Goal: Transaction & Acquisition: Purchase product/service

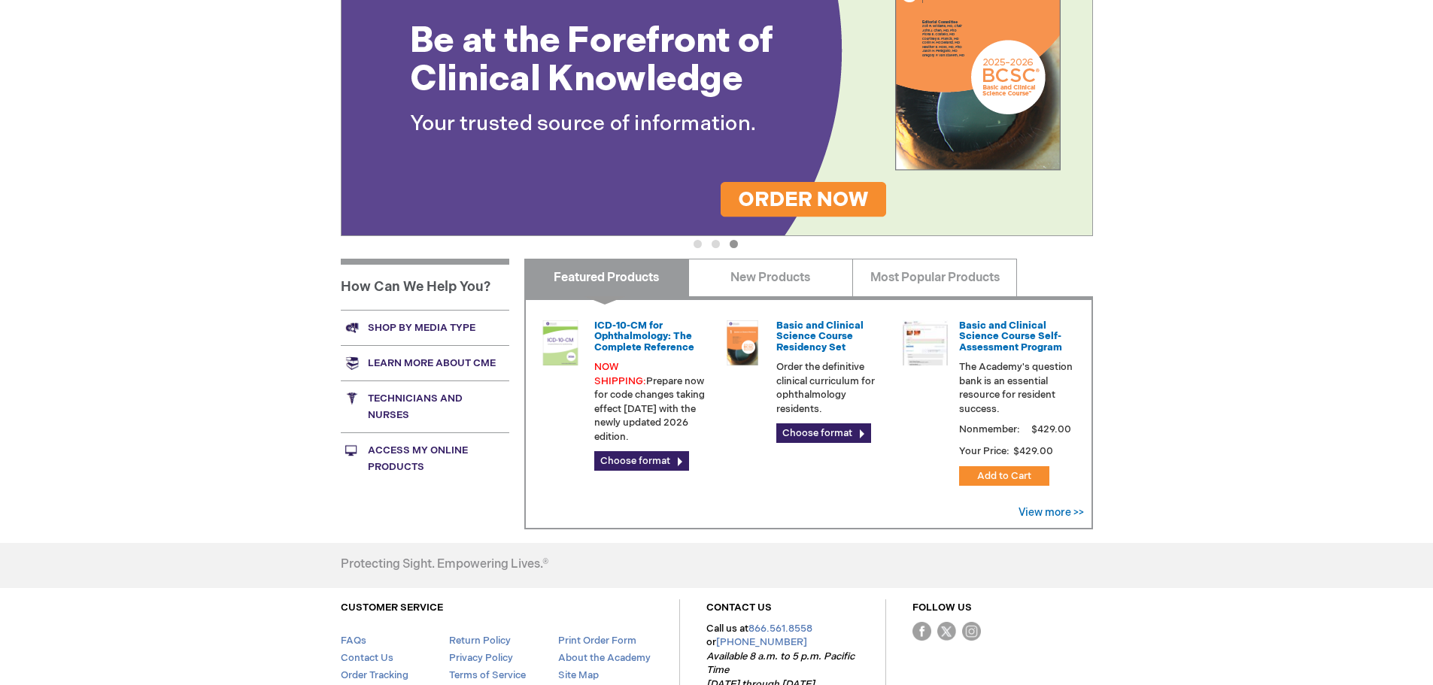
scroll to position [376, 0]
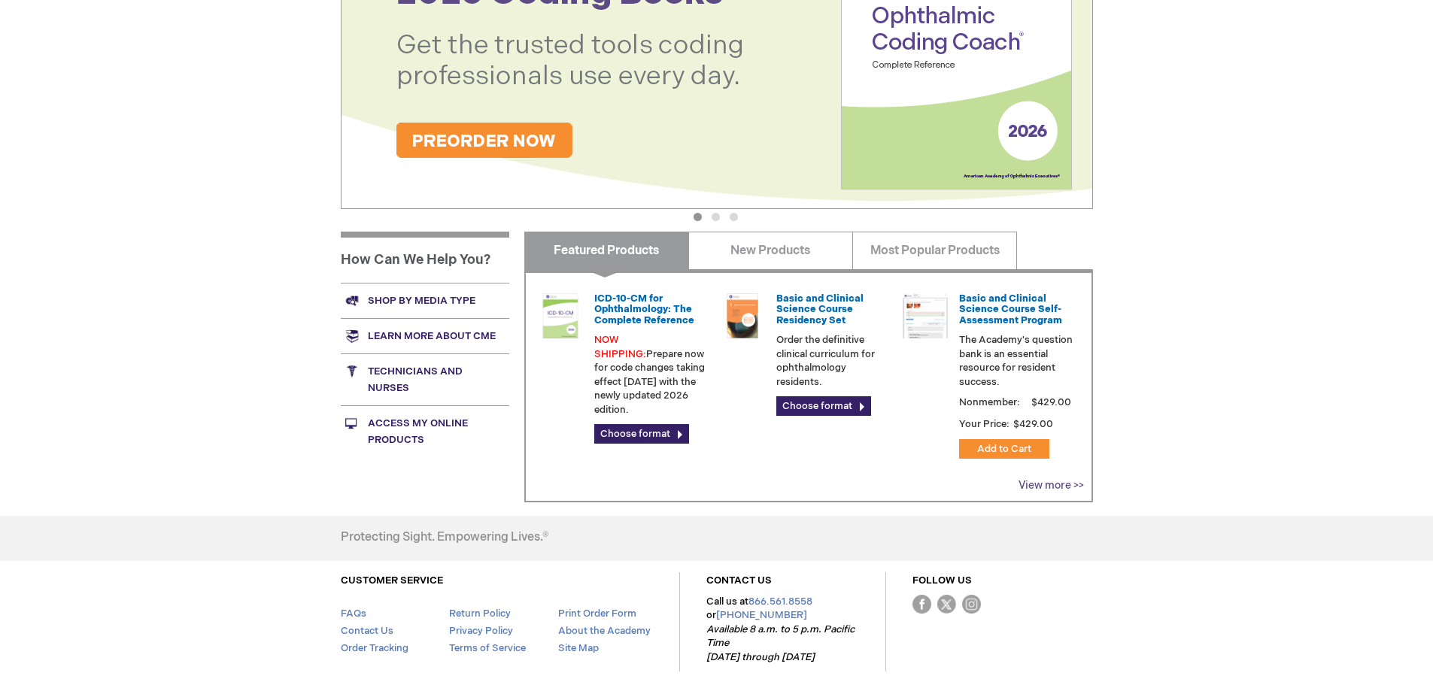
click at [1038, 484] on link "View more >>" at bounding box center [1051, 485] width 65 height 13
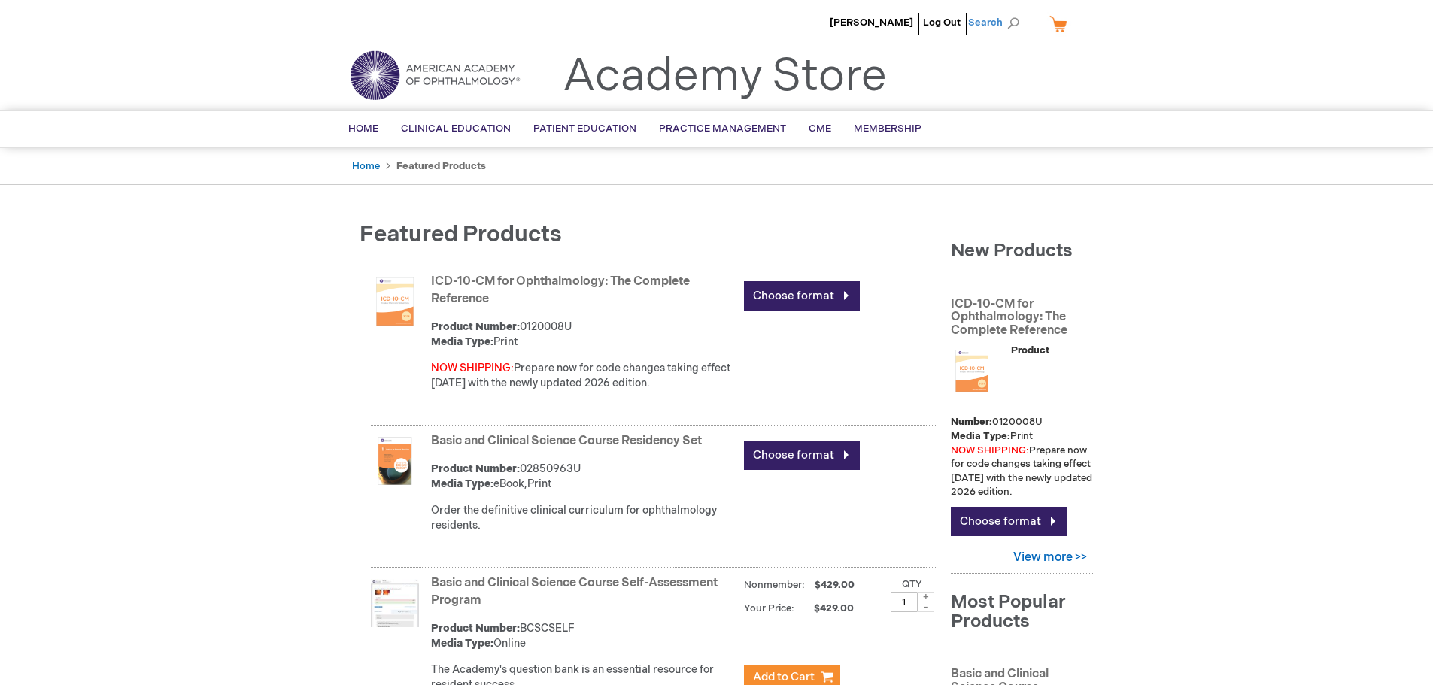
click at [986, 22] on span "Search" at bounding box center [996, 23] width 57 height 30
paste input "0211227"
type input "0211227"
click at [1007, 11] on button "Search" at bounding box center [1013, 23] width 12 height 24
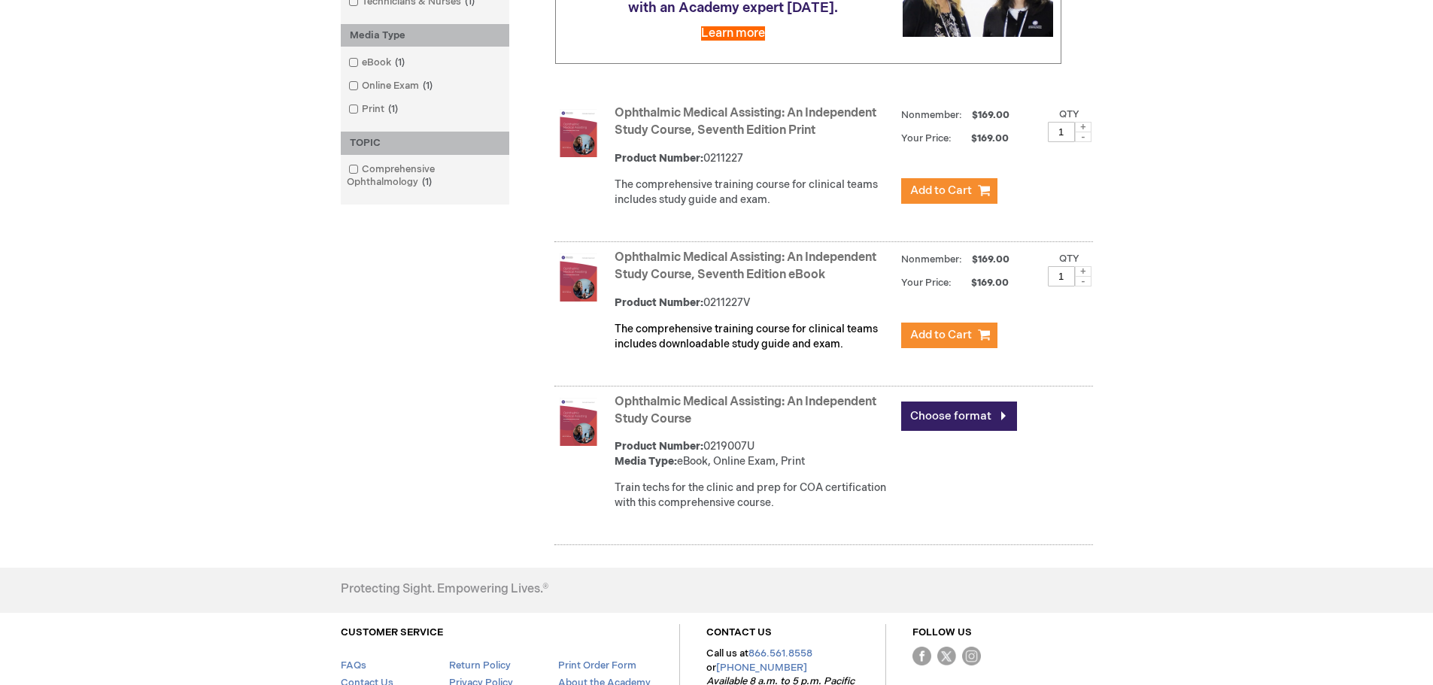
scroll to position [376, 0]
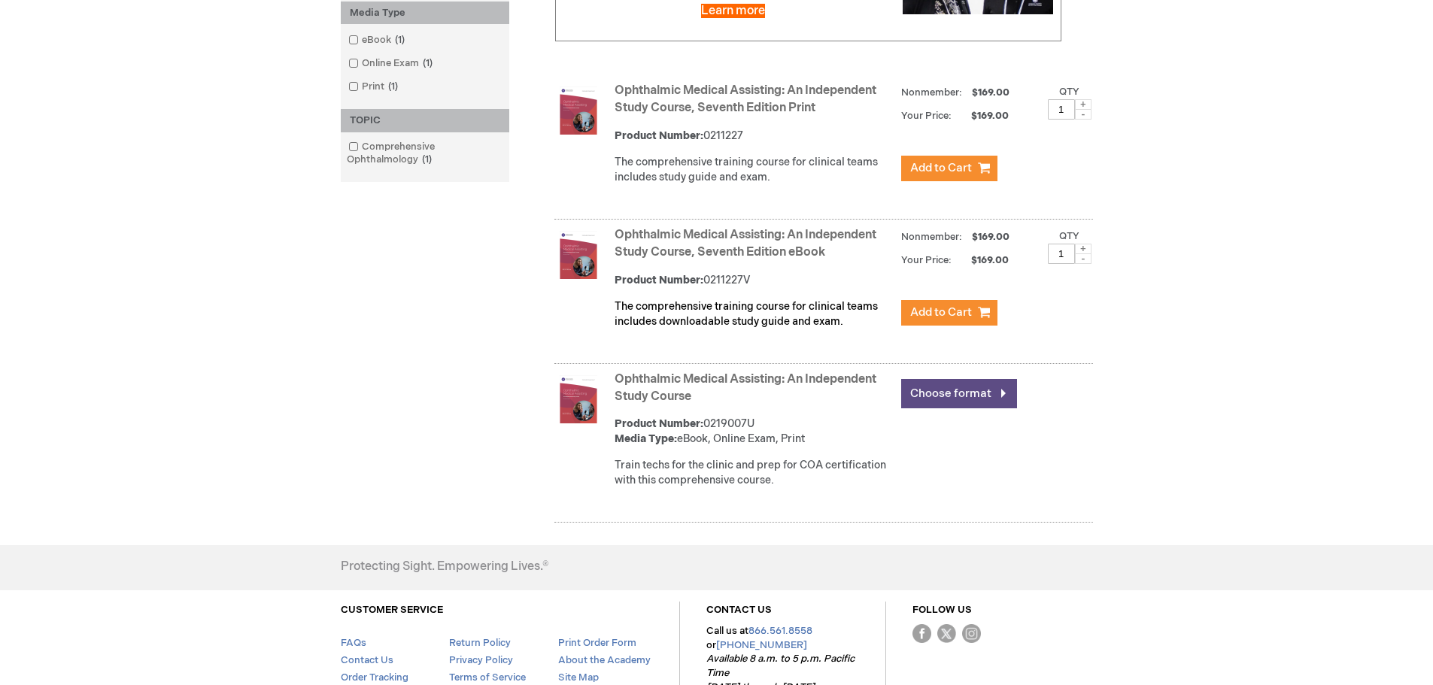
click at [963, 409] on link "Choose format" at bounding box center [959, 393] width 116 height 29
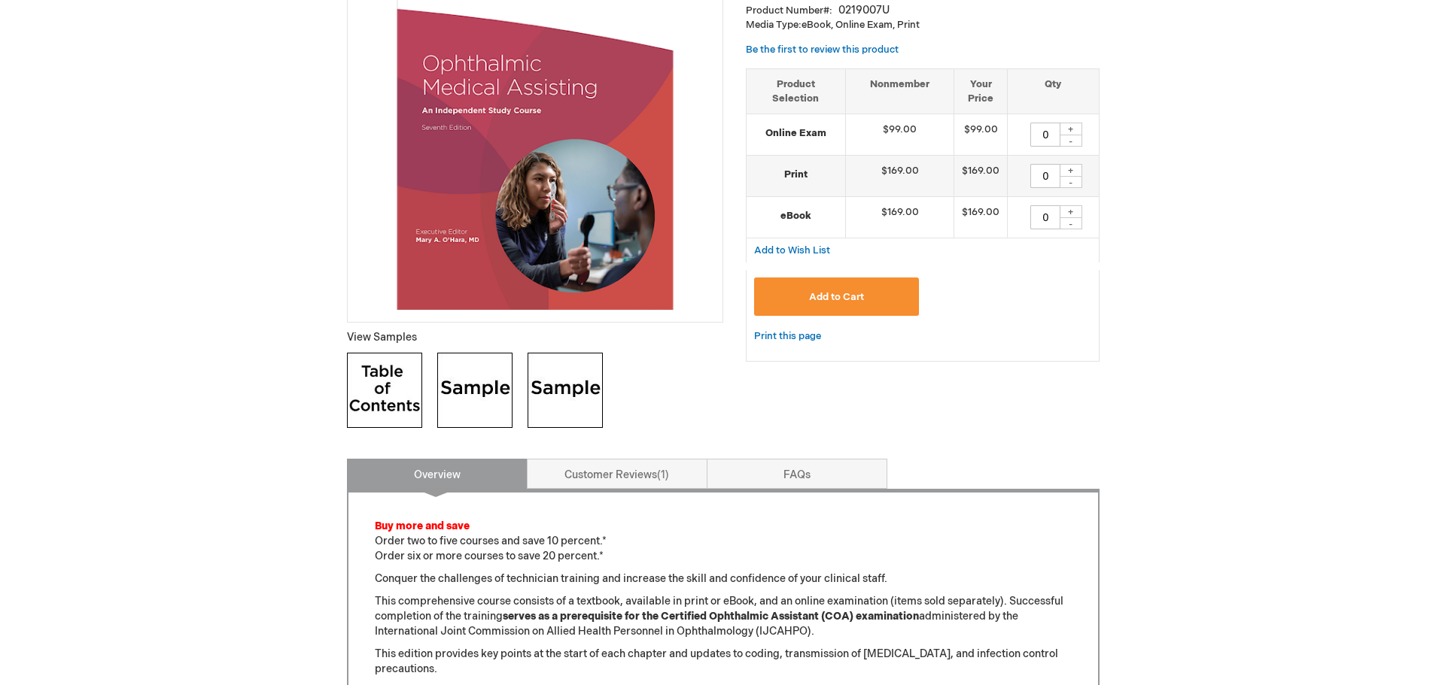
scroll to position [301, 0]
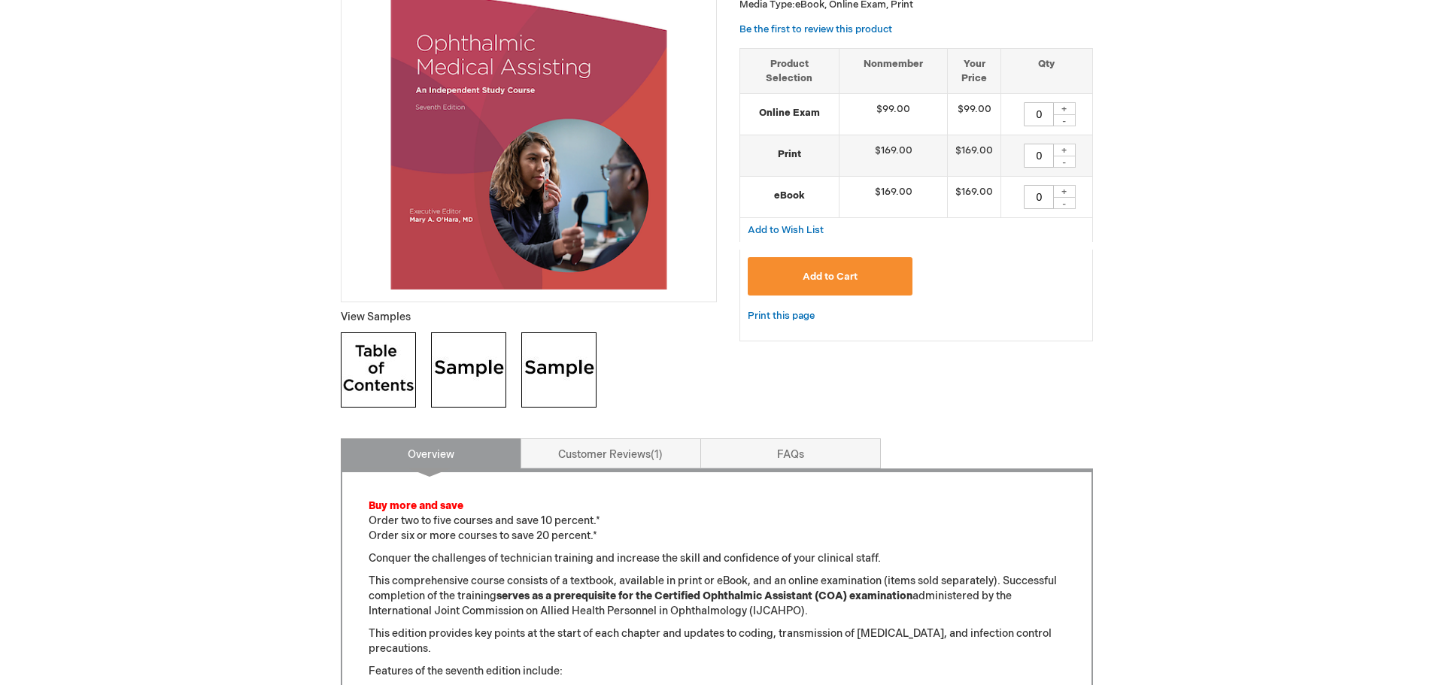
click at [1065, 109] on div "+" at bounding box center [1064, 108] width 23 height 13
type input "1"
click at [1068, 147] on div "+" at bounding box center [1064, 150] width 23 height 13
type input "1"
click at [824, 272] on span "Add to Cart" at bounding box center [830, 277] width 55 height 12
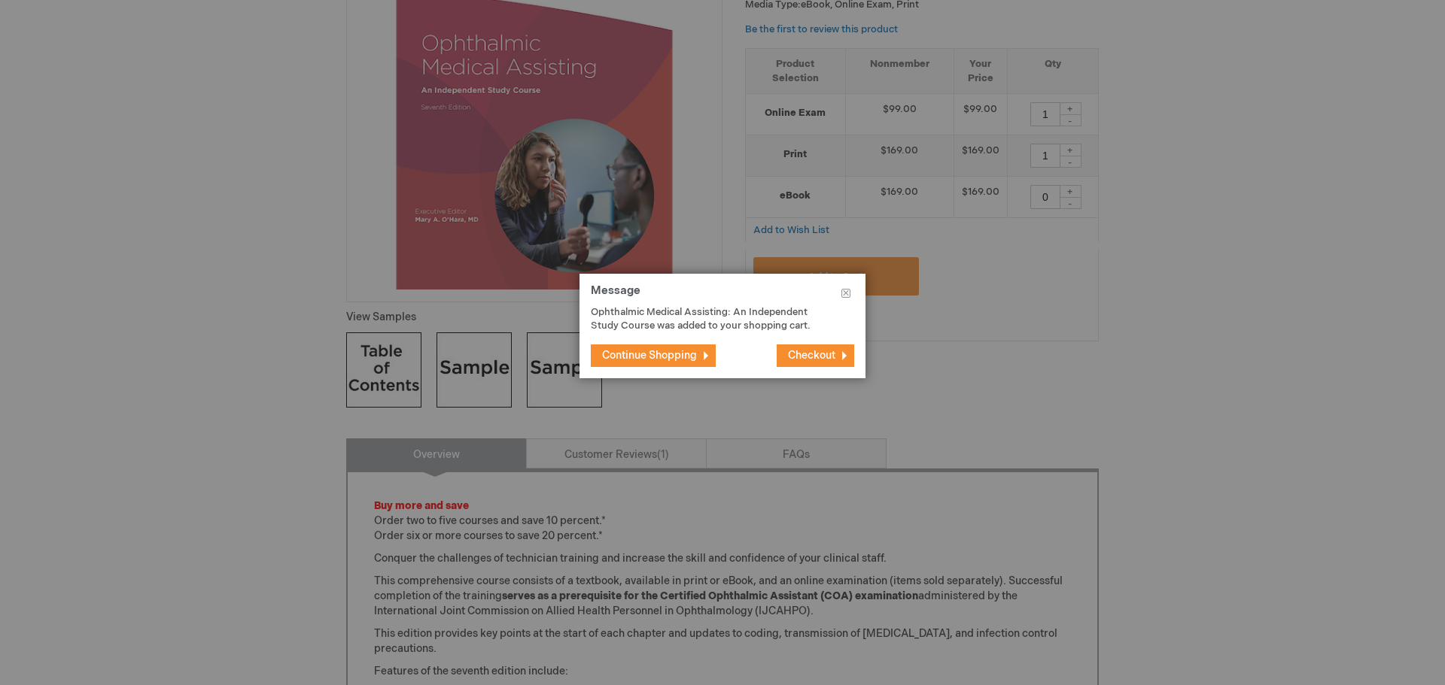
click at [805, 357] on span "Checkout" at bounding box center [811, 355] width 47 height 13
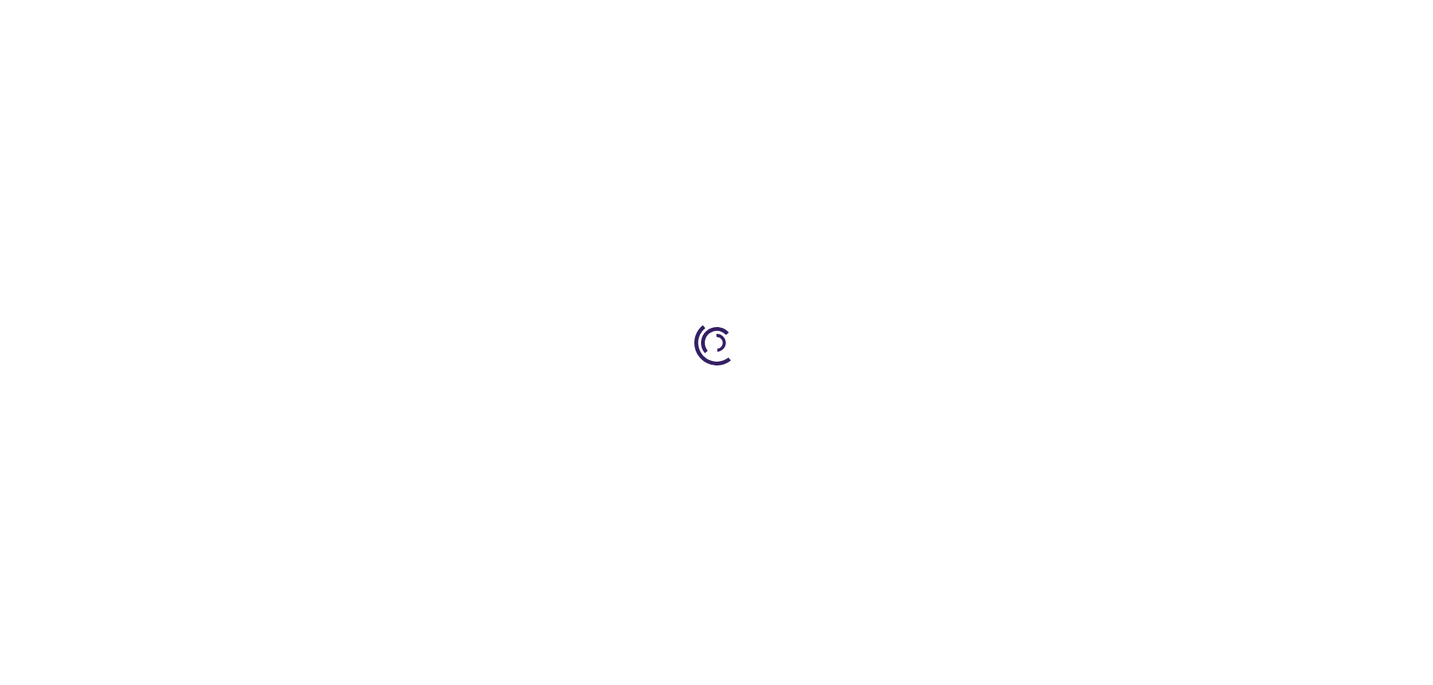
select select "US"
select select "57"
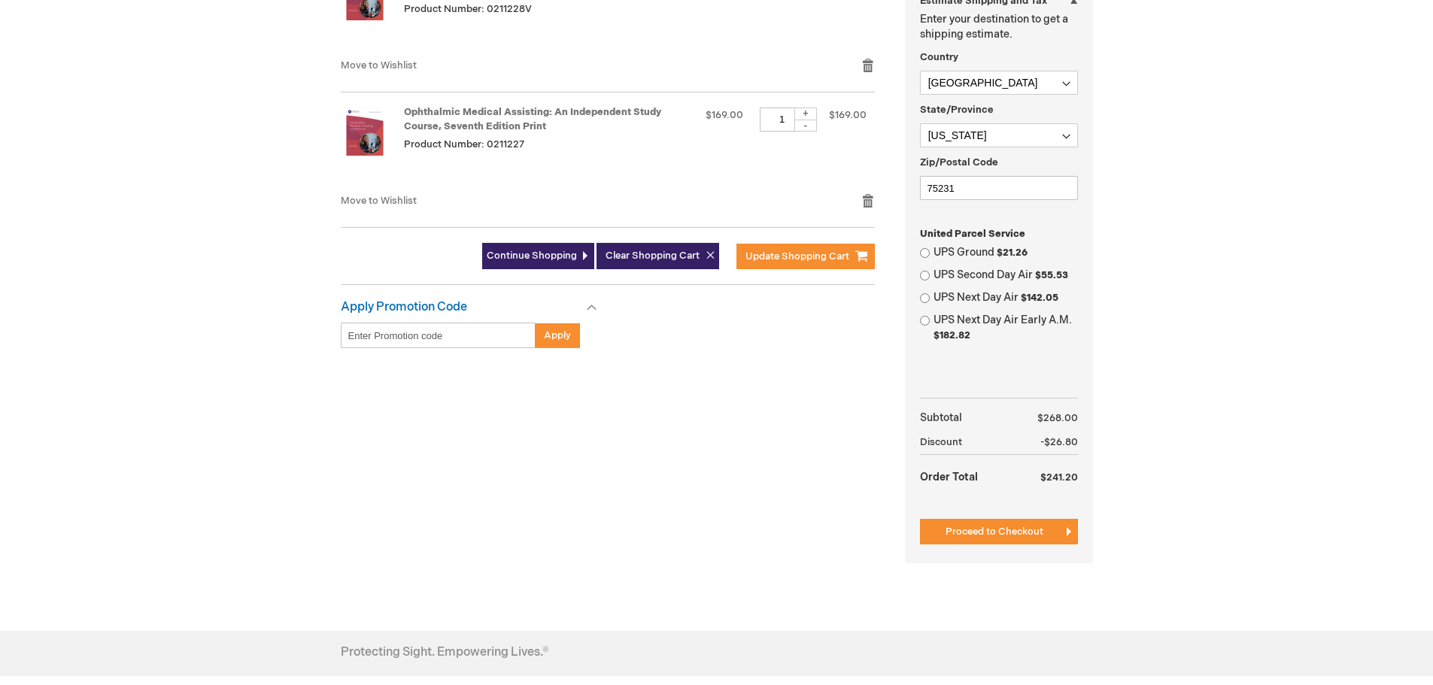
scroll to position [376, 0]
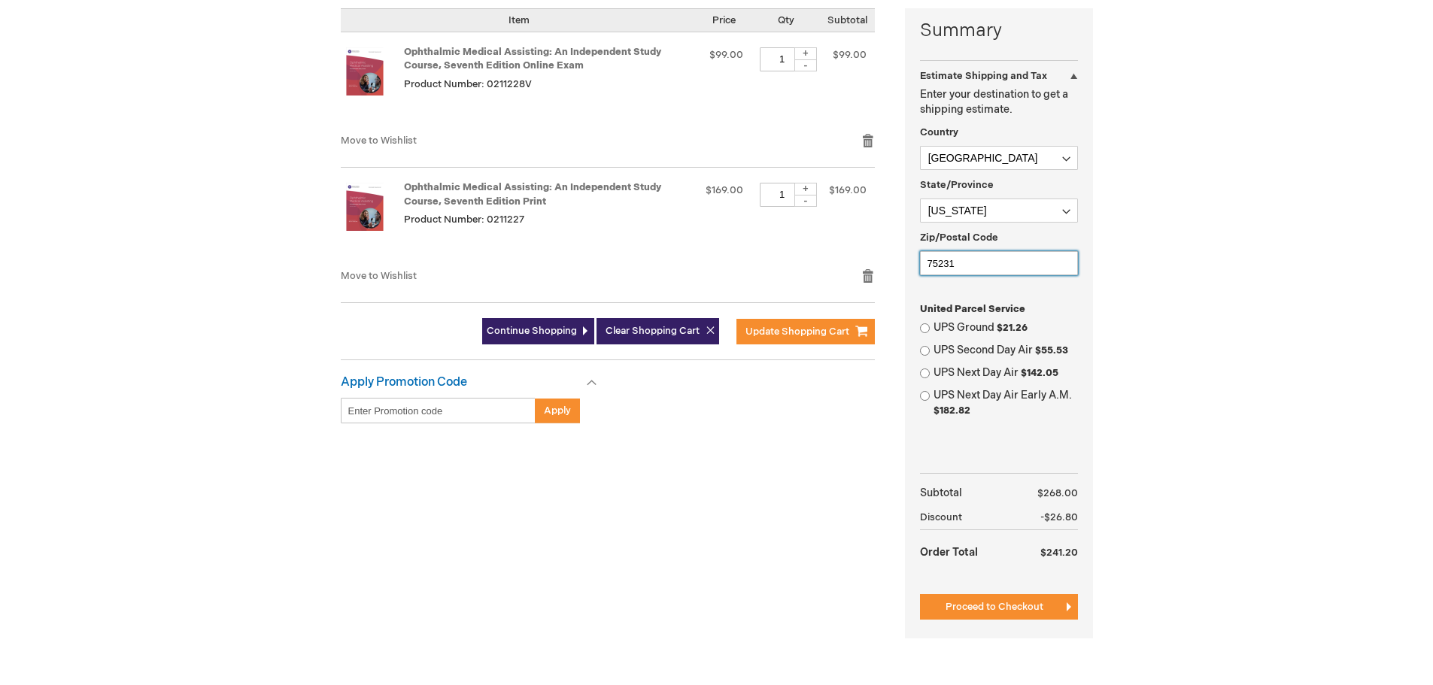
drag, startPoint x: 974, startPoint y: 265, endPoint x: 902, endPoint y: 260, distance: 72.4
click at [902, 260] on div "Summary Estimate Shipping and Tax Estimate Shipping and Tax Enter your destinat…" at bounding box center [717, 332] width 752 height 649
type input "76104"
click at [925, 329] on input "UPS Ground $21.26" at bounding box center [925, 329] width 10 height 10
radio input "true"
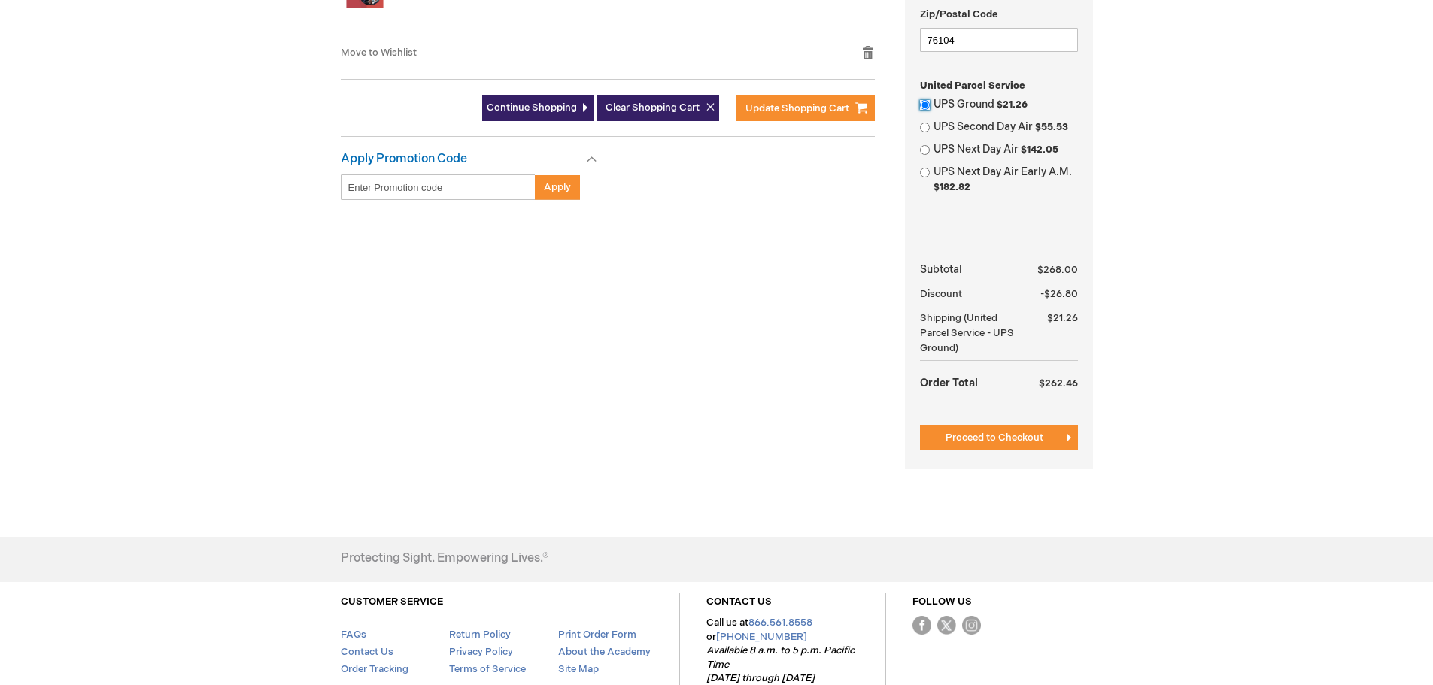
scroll to position [602, 0]
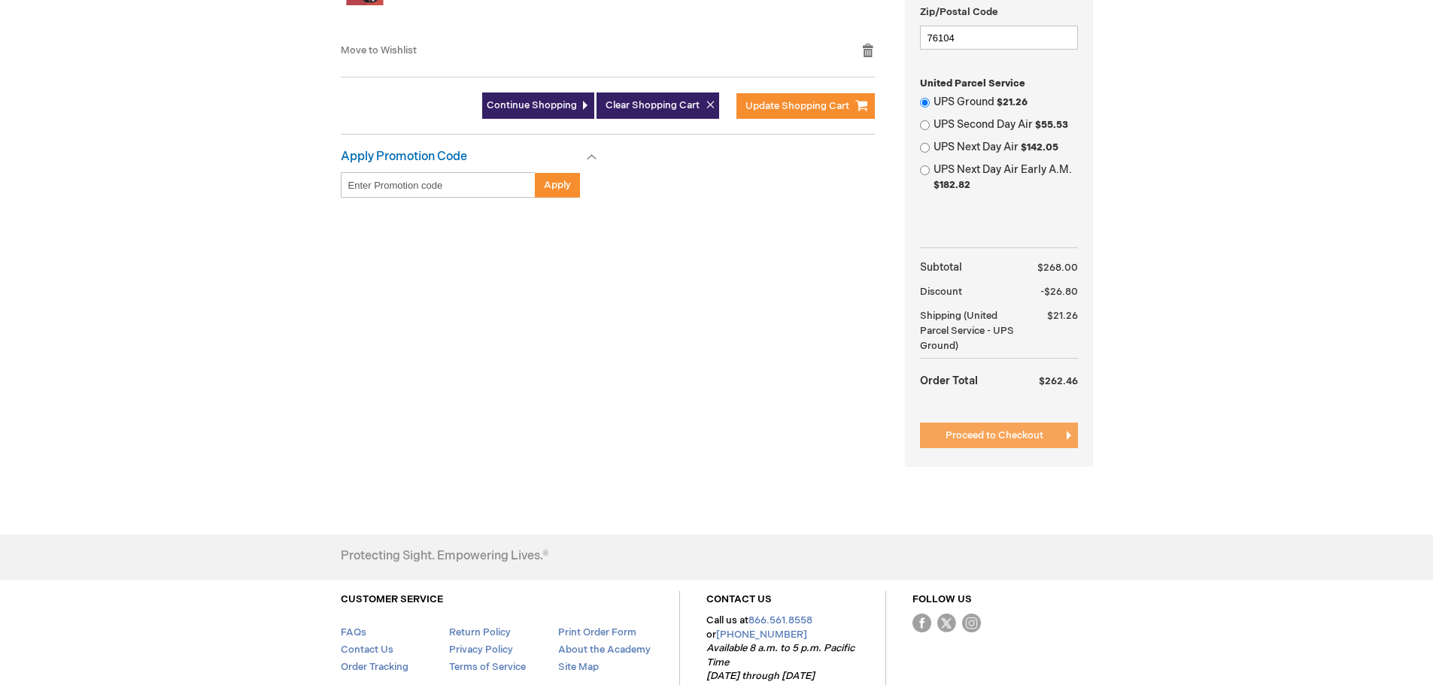
click at [1031, 433] on span "Proceed to Checkout" at bounding box center [995, 436] width 98 height 12
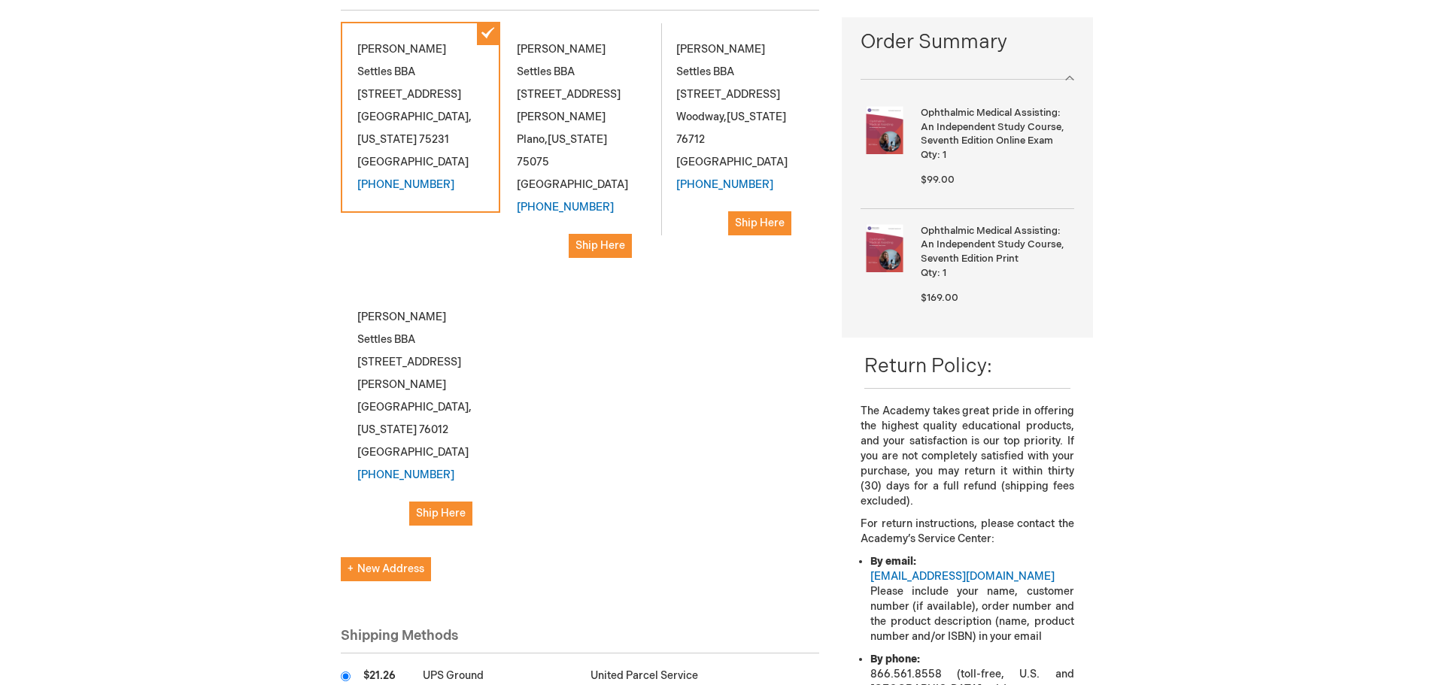
scroll to position [226, 0]
click at [409, 561] on span "New Address" at bounding box center [386, 567] width 77 height 13
select select "US"
select select "57"
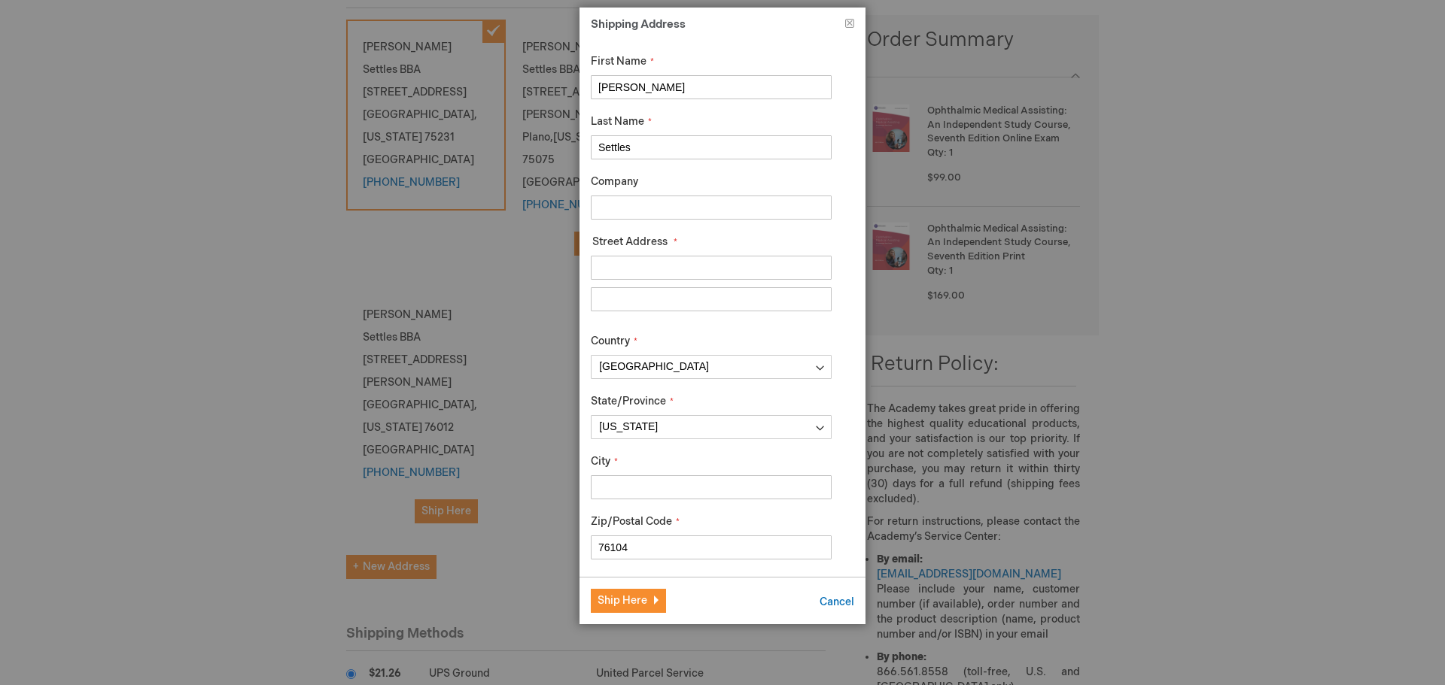
click at [644, 205] on input "Company" at bounding box center [711, 208] width 241 height 24
type input "[US_STATE] Retina Associates"
click at [627, 263] on input "Street Address: Line 1" at bounding box center [711, 268] width 241 height 24
type input "1101 6th Avenue #200"
click at [619, 489] on input "City" at bounding box center [711, 488] width 241 height 24
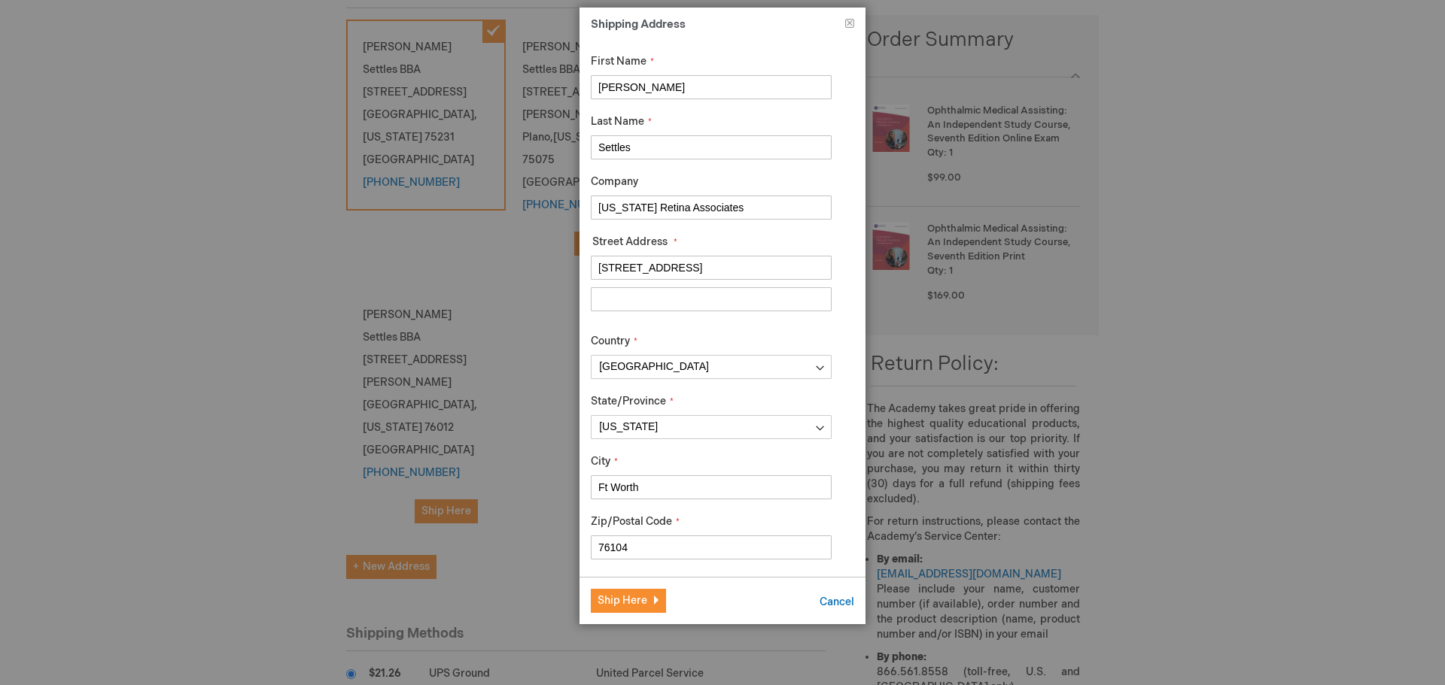
type input "Ft Worth"
click at [646, 468] on div "City Ft Worth" at bounding box center [711, 476] width 241 height 45
click at [641, 599] on span "Ship Here" at bounding box center [622, 600] width 50 height 13
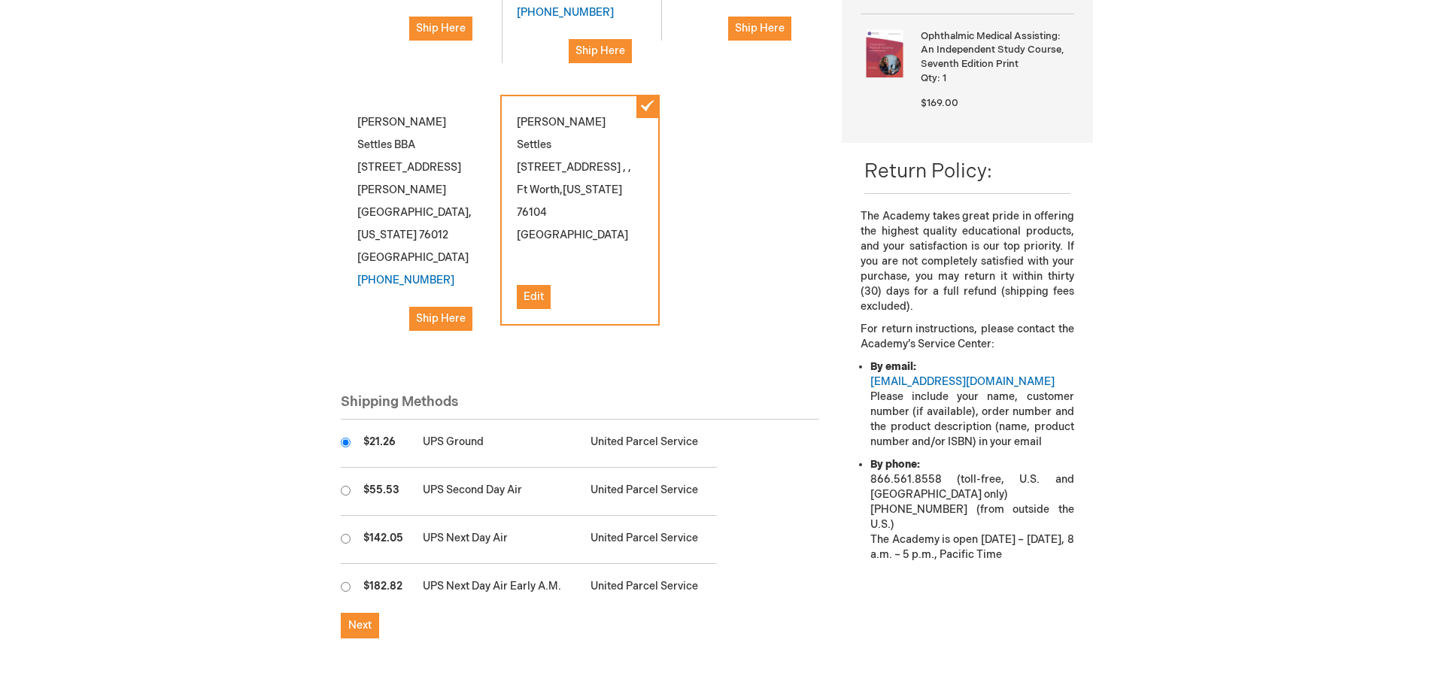
scroll to position [451, 0]
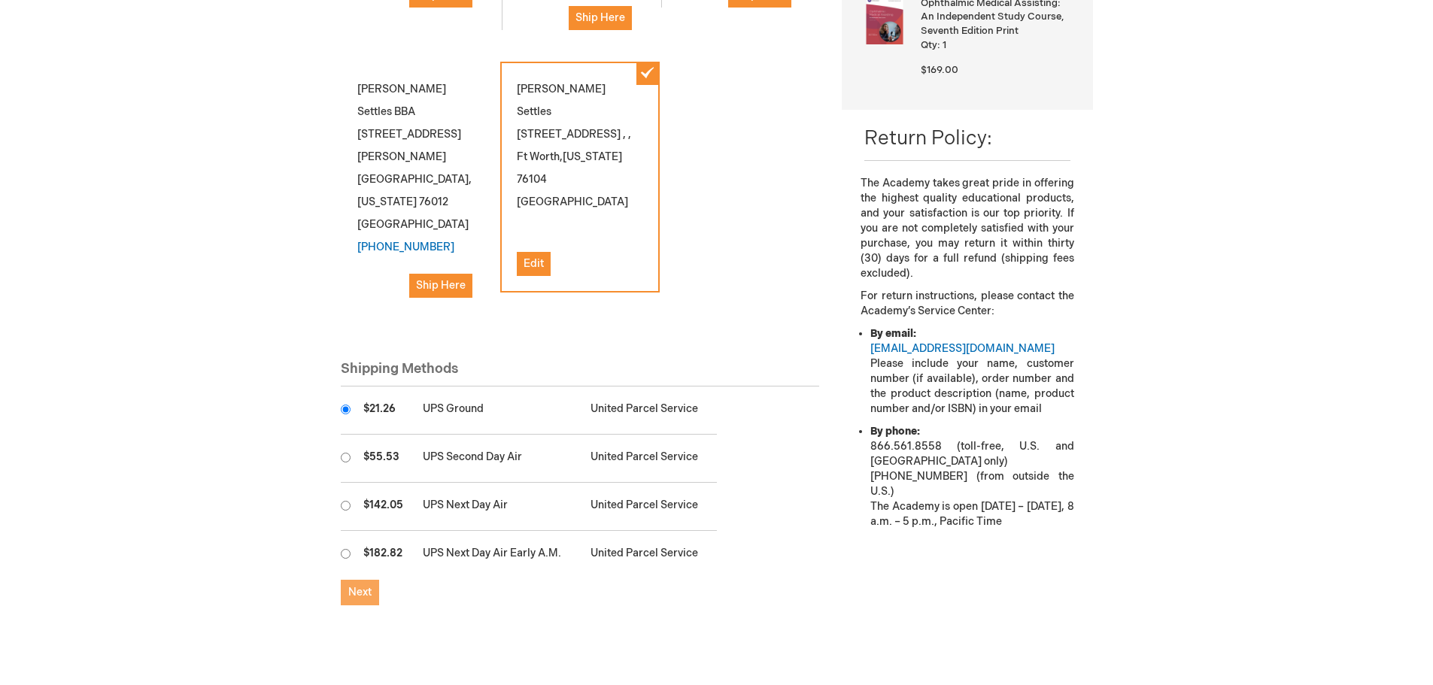
click at [358, 586] on span "Next" at bounding box center [359, 592] width 23 height 13
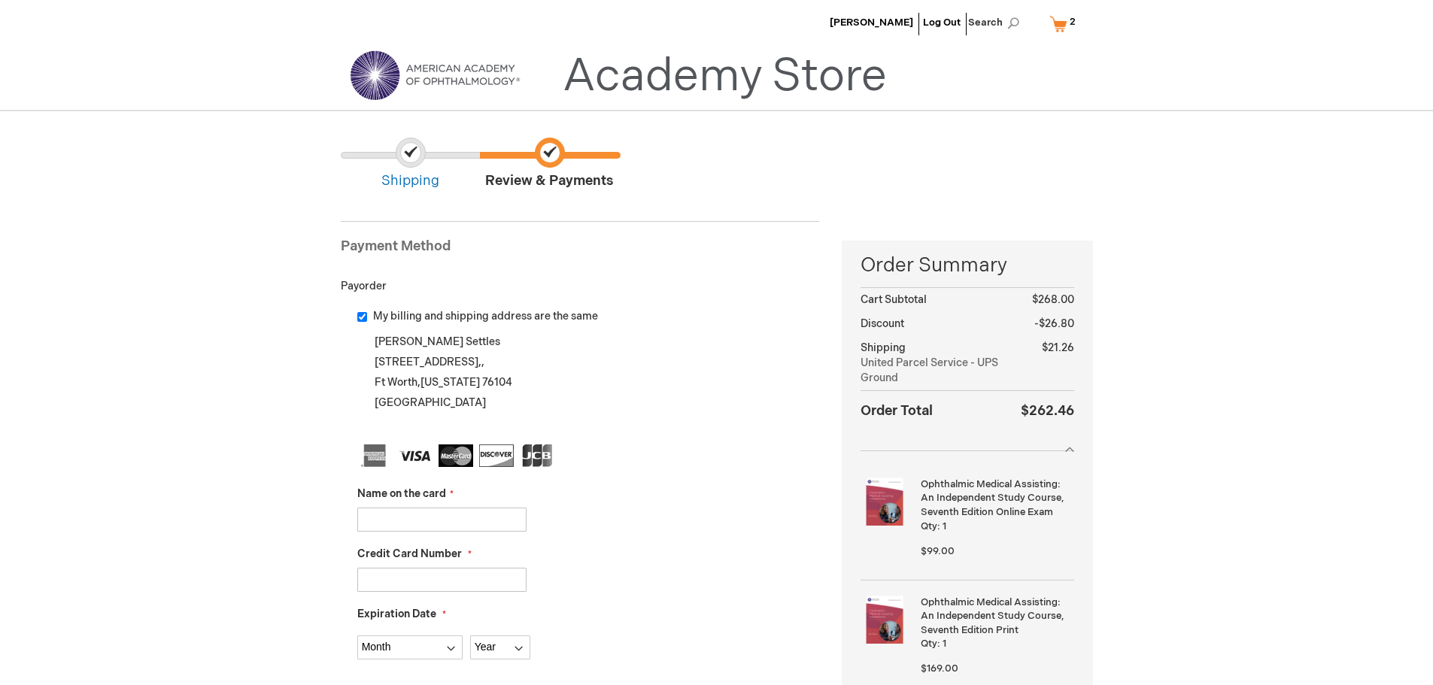
click at [369, 518] on input "Name on the card" at bounding box center [441, 520] width 169 height 24
type input "Admin Purchases"
type input "4482130092327836"
select select "5"
select select "2029"
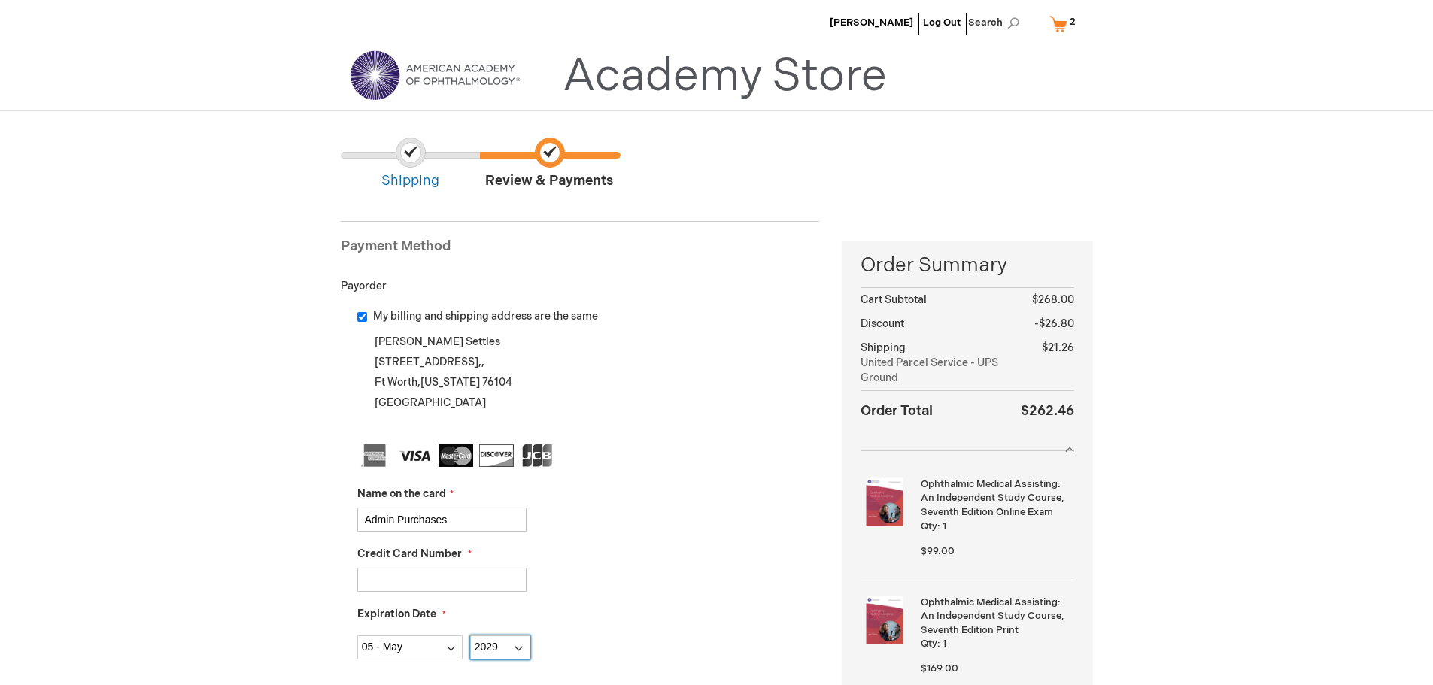
type input "837"
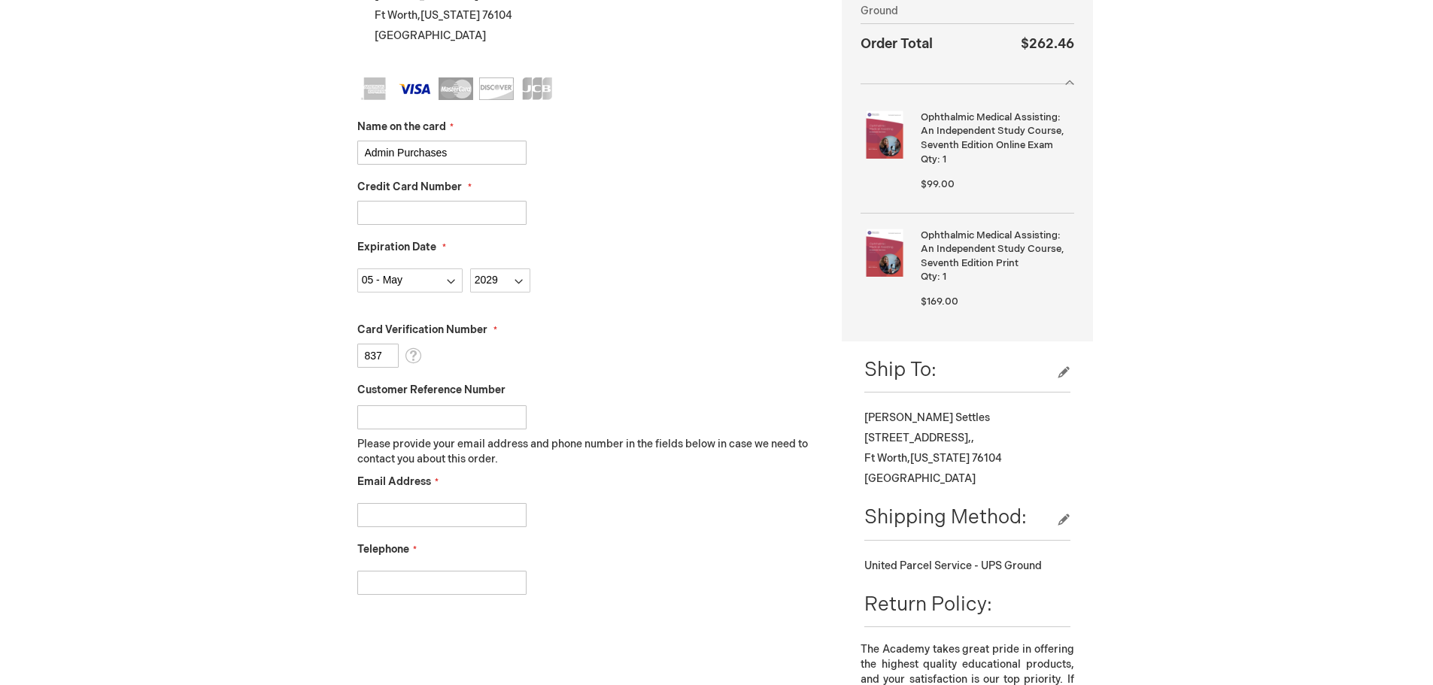
scroll to position [376, 0]
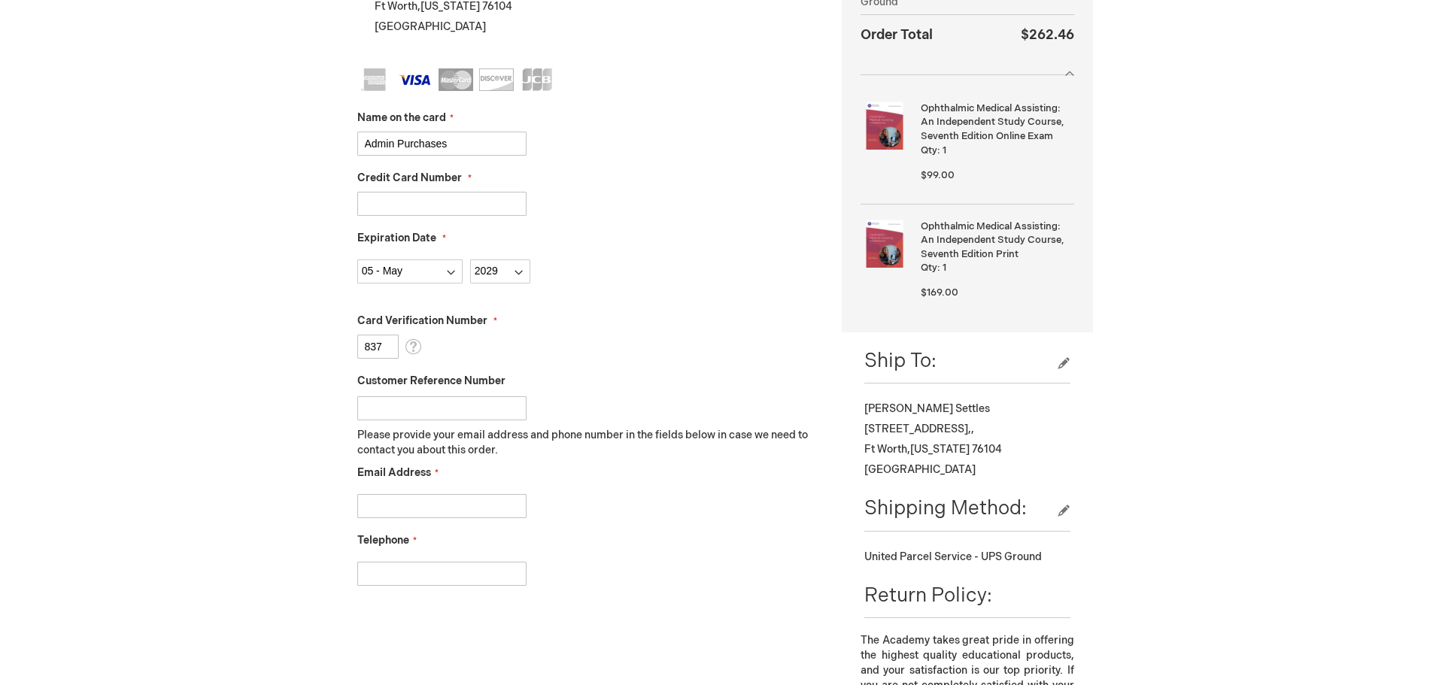
click at [436, 503] on input "Email Address" at bounding box center [441, 506] width 169 height 24
type input "lsettles@texasretina.com"
click at [415, 577] on input "Telephone" at bounding box center [441, 574] width 169 height 24
type input "2147060433"
click at [550, 561] on div "2147060433" at bounding box center [588, 571] width 463 height 32
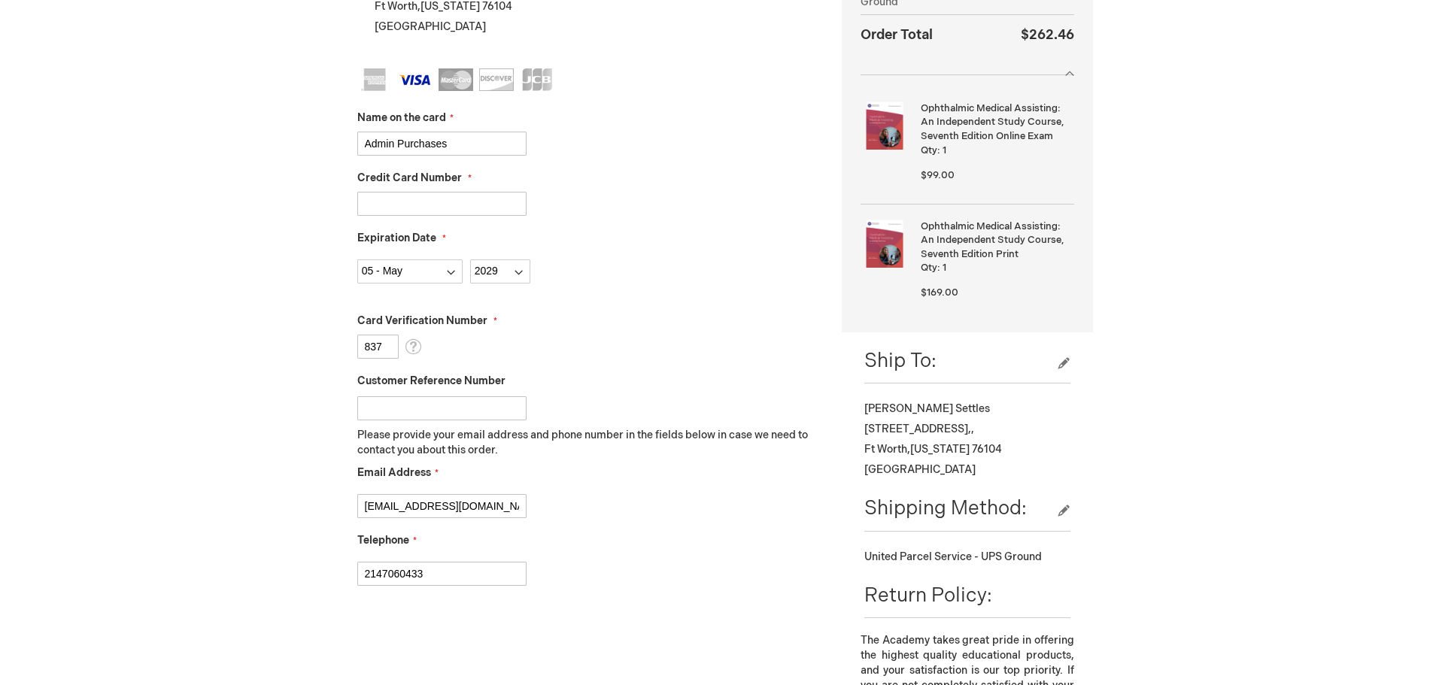
checkbox input "true"
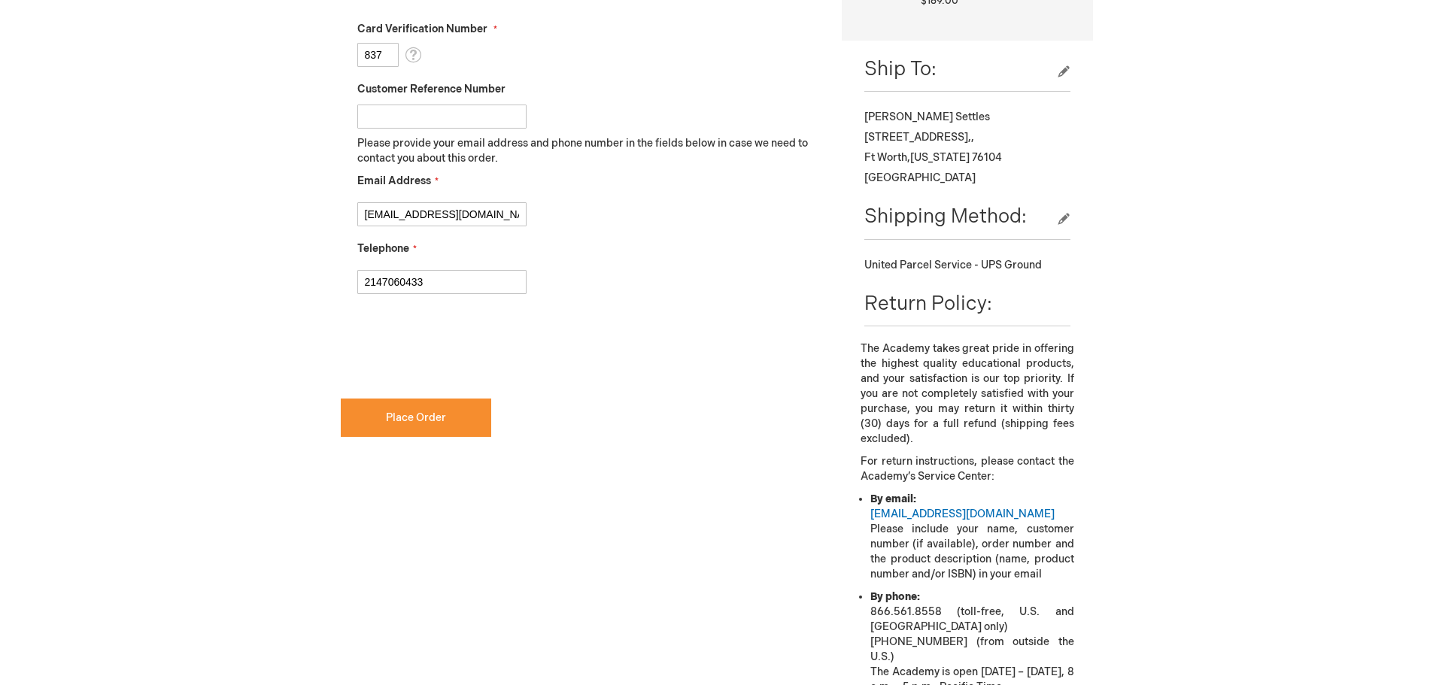
scroll to position [677, 0]
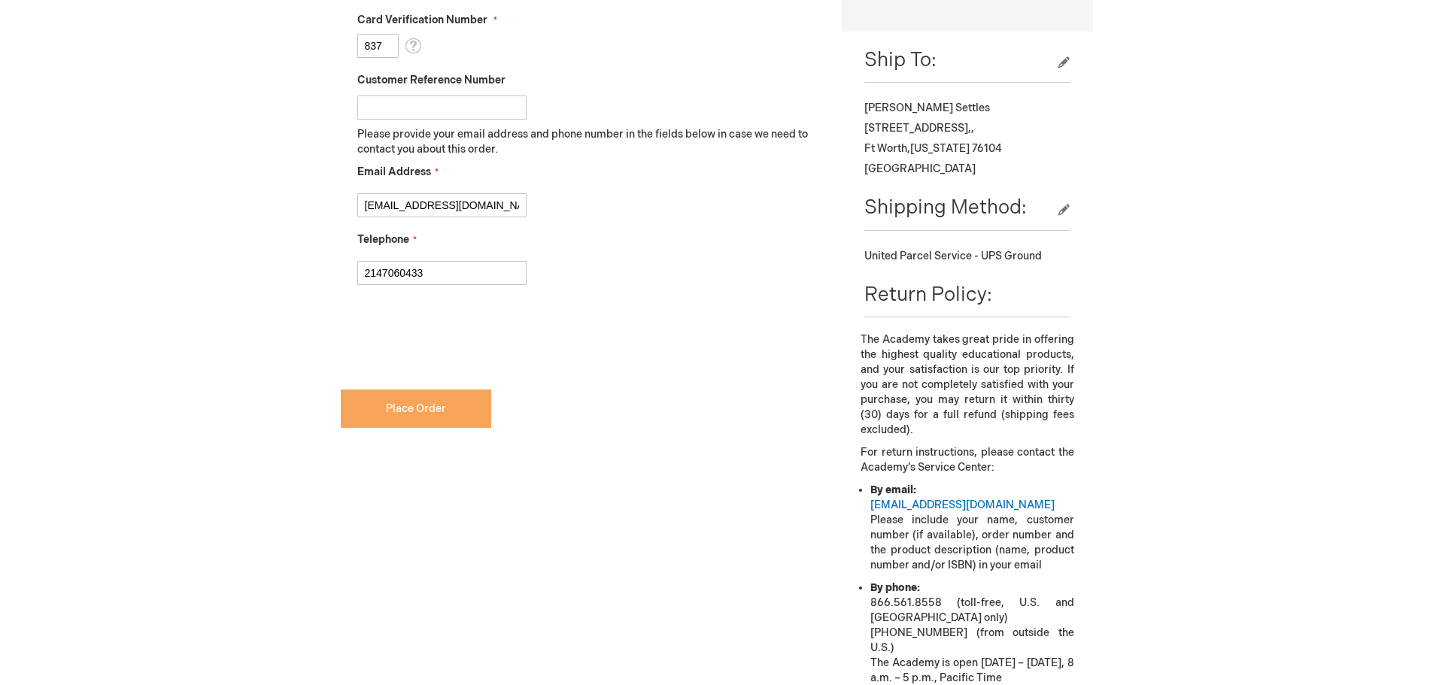
click at [417, 411] on span "Place Order" at bounding box center [416, 409] width 60 height 13
